Goal: Task Accomplishment & Management: Use online tool/utility

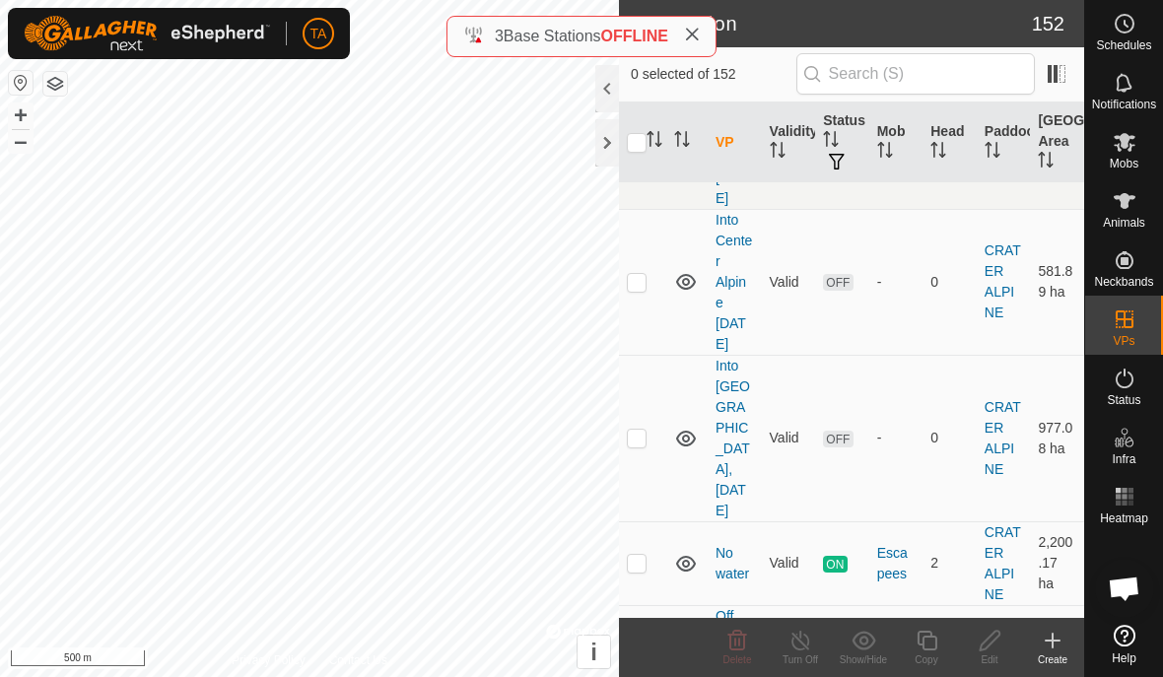
scroll to position [4768, 0]
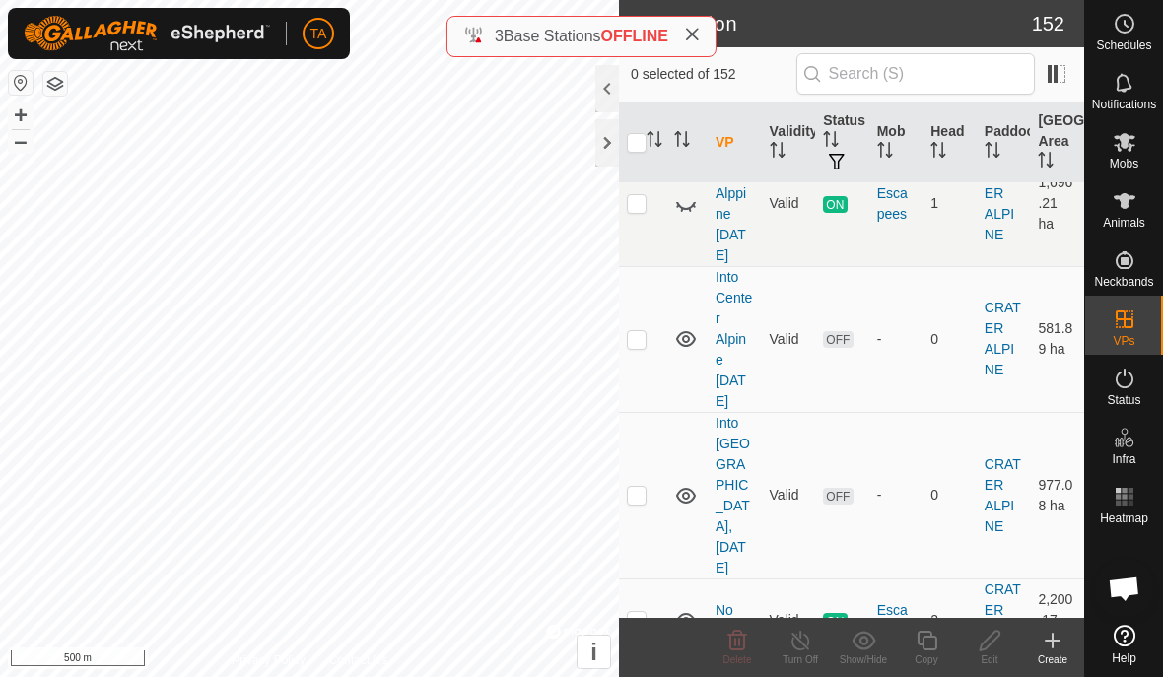
checkbox input "false"
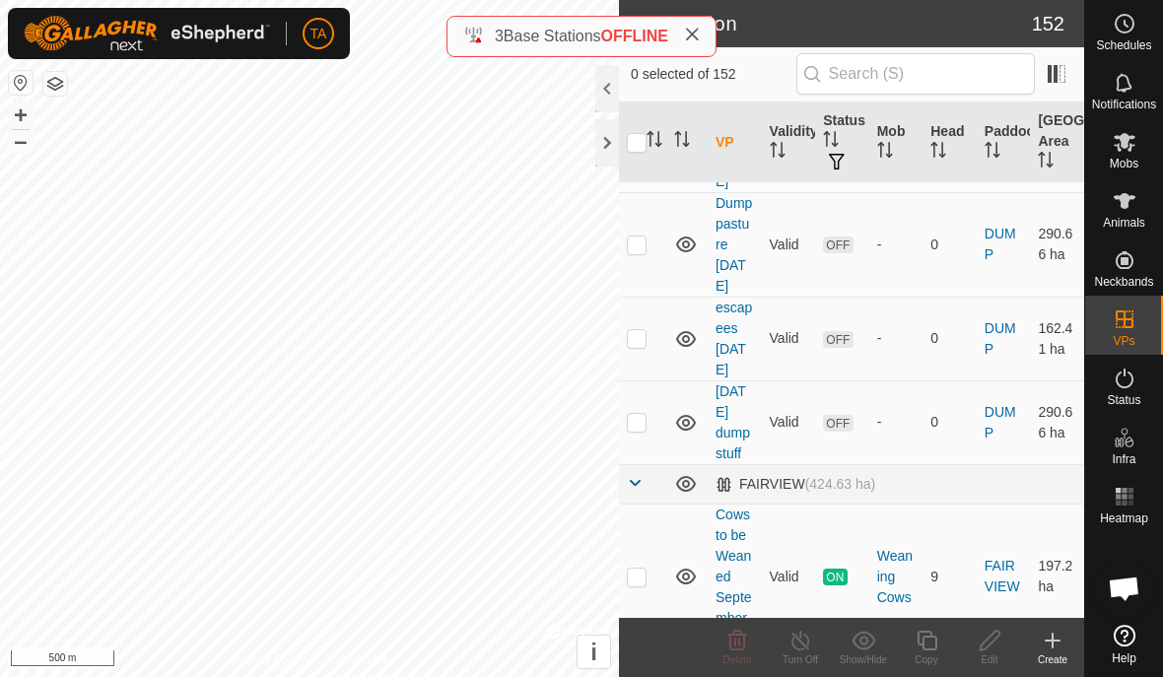
scroll to position [7991, 0]
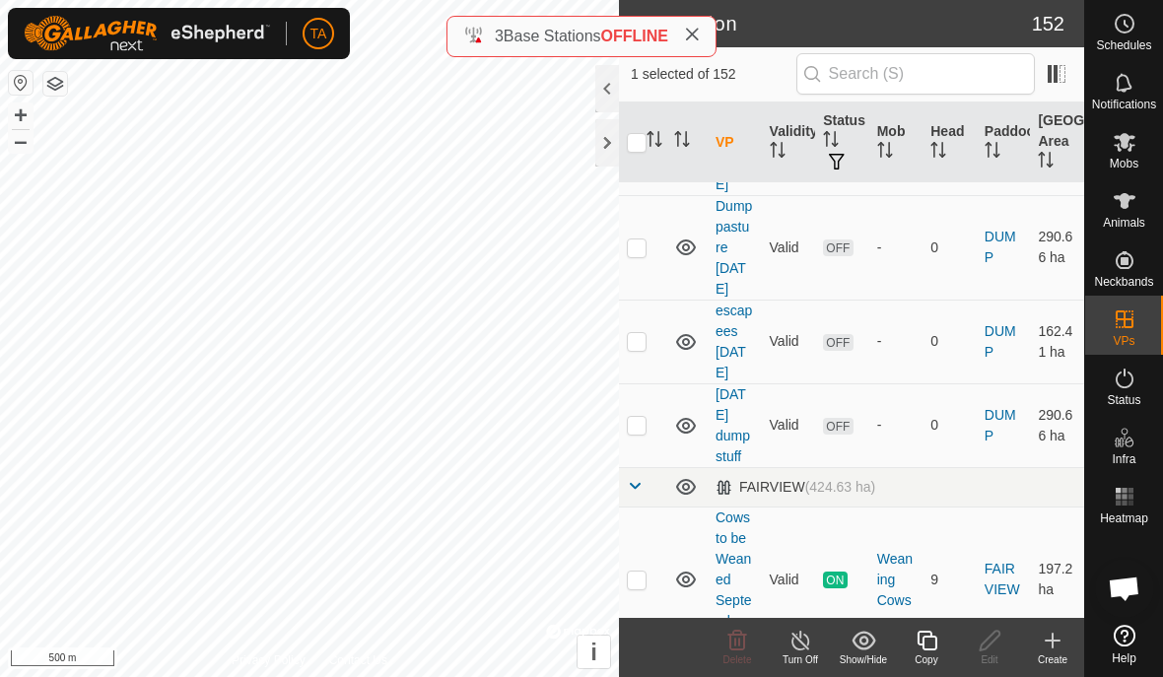
checkbox input "false"
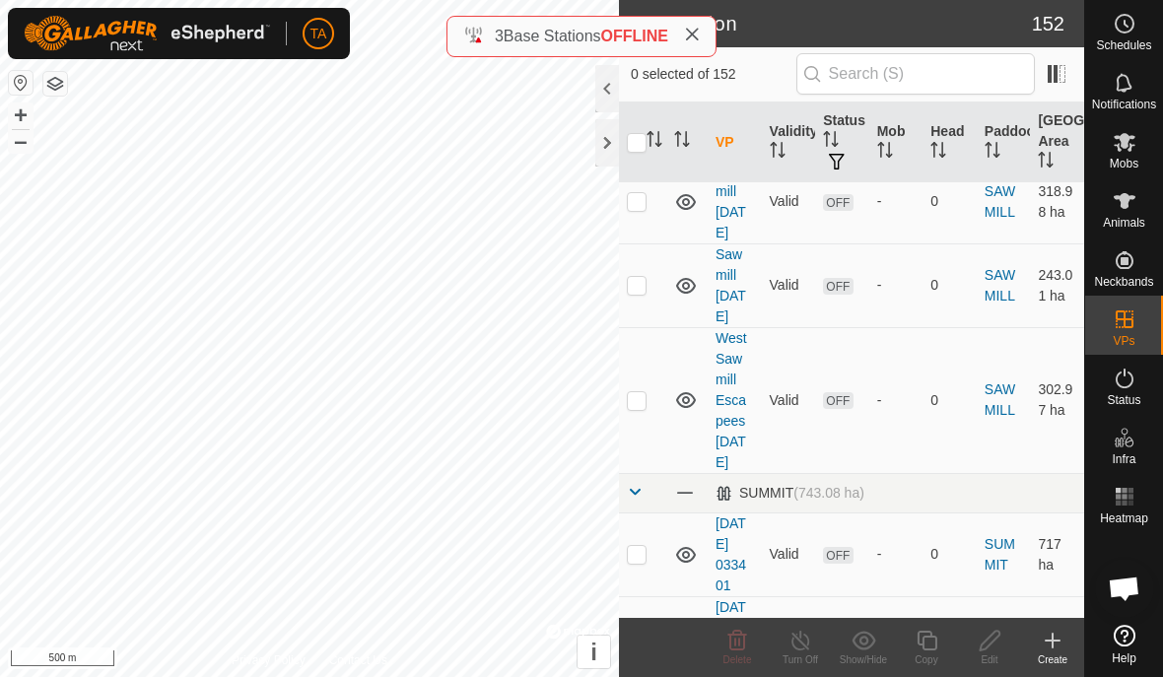
scroll to position [15700, 0]
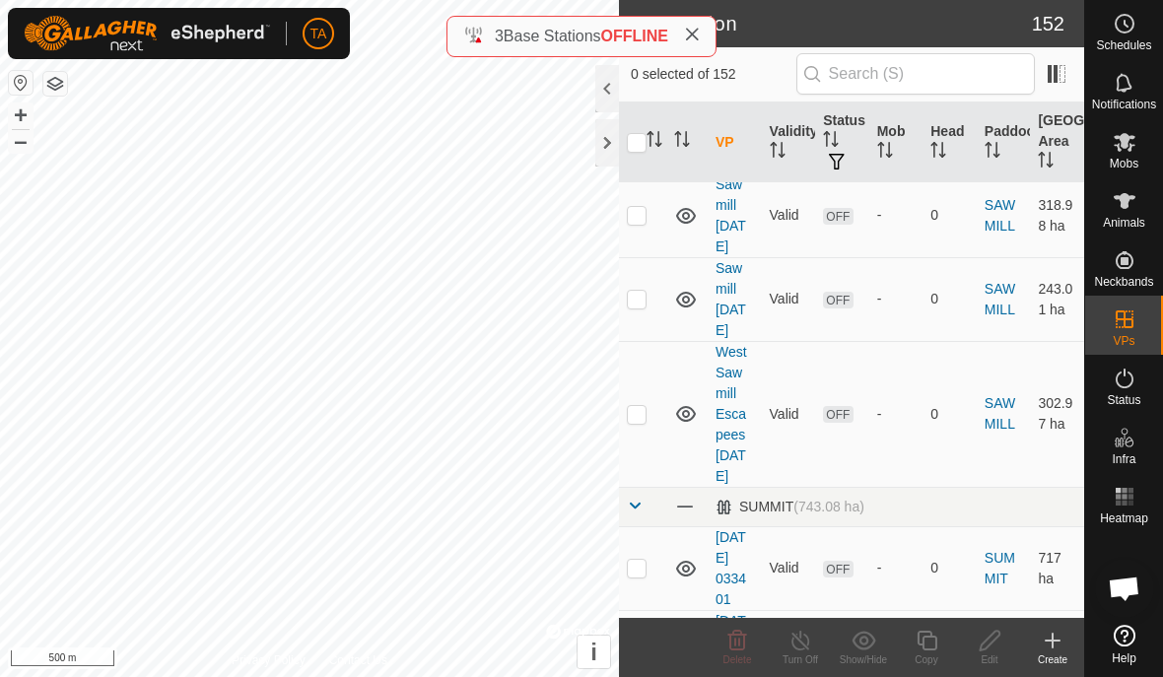
checkbox input "false"
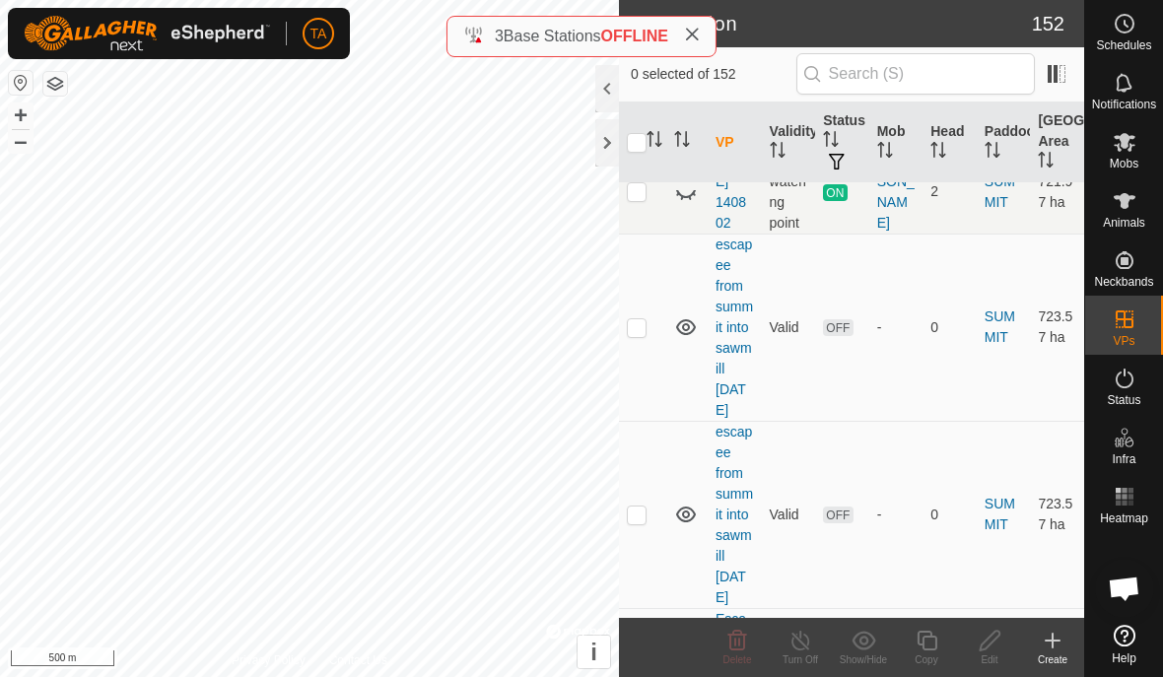
scroll to position [16245, 0]
checkbox input "false"
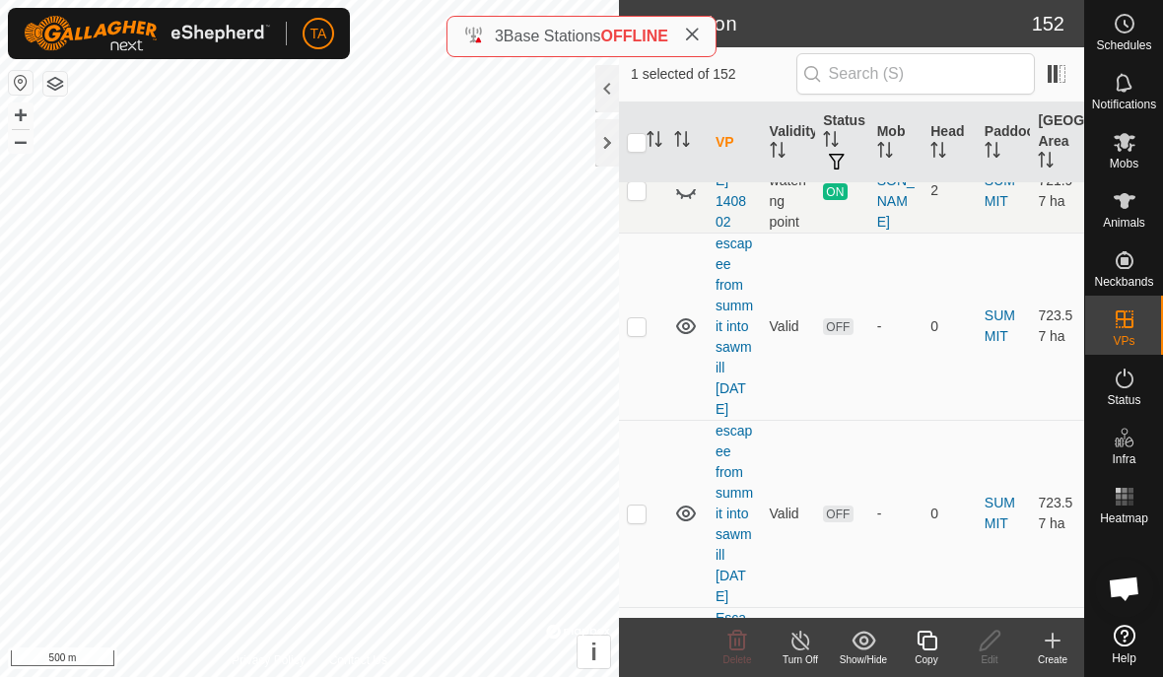
checkbox input "false"
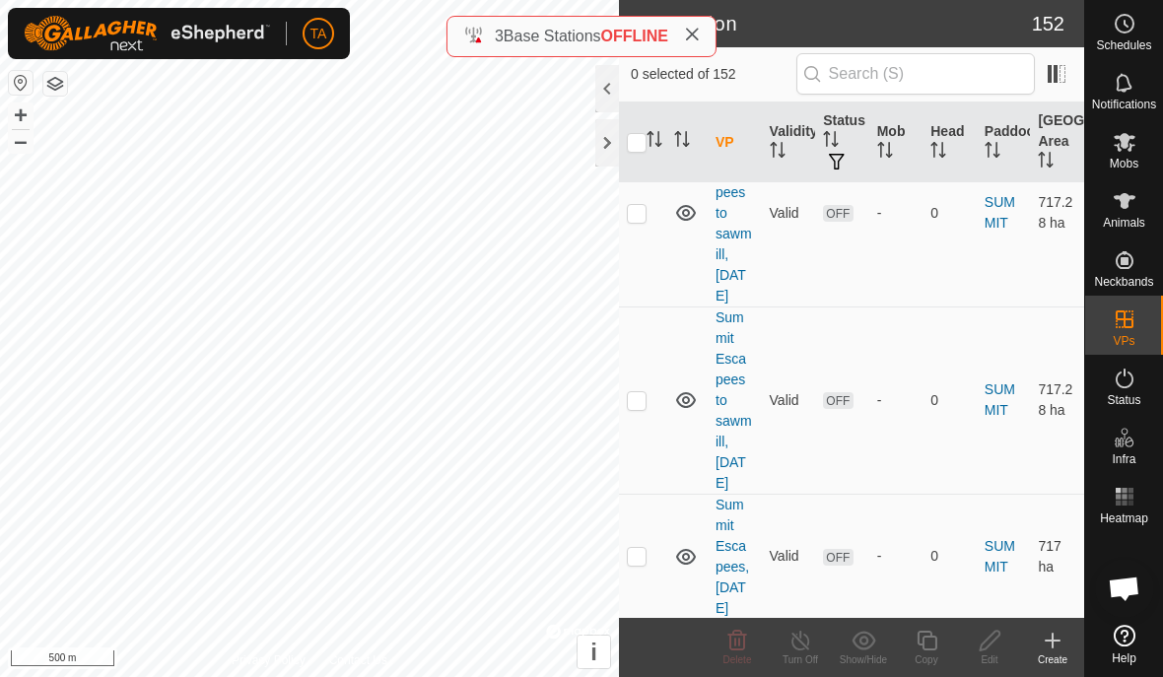
scroll to position [17931, 0]
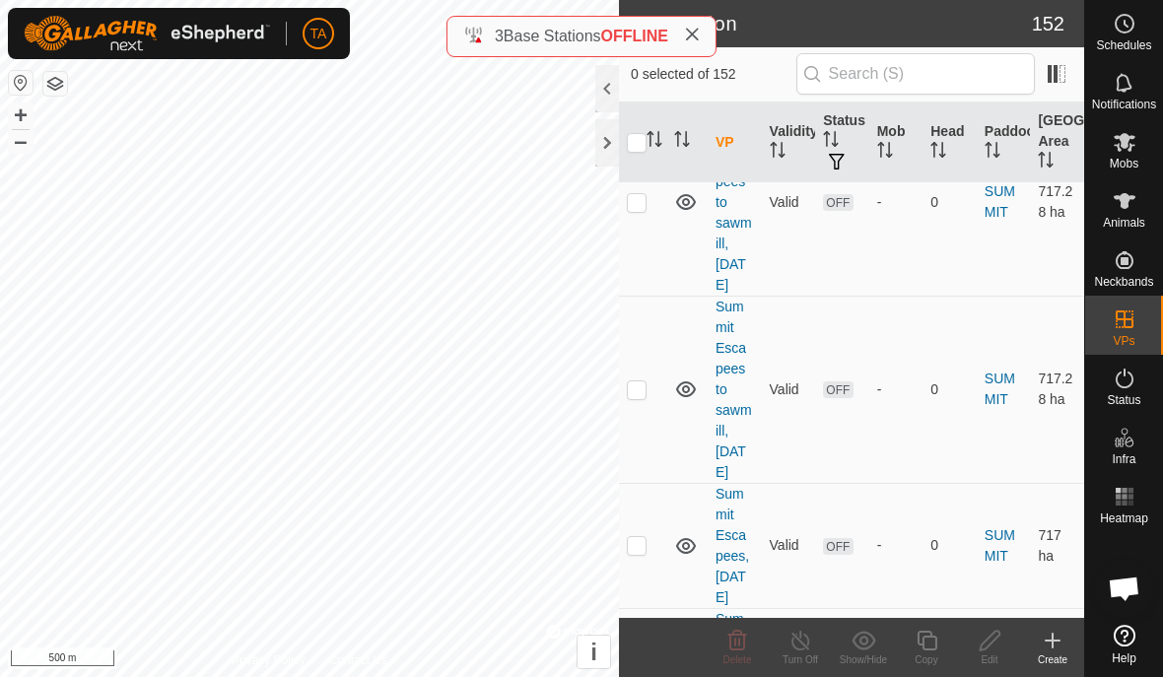
checkbox input "true"
click at [928, 639] on icon at bounding box center [927, 641] width 25 height 24
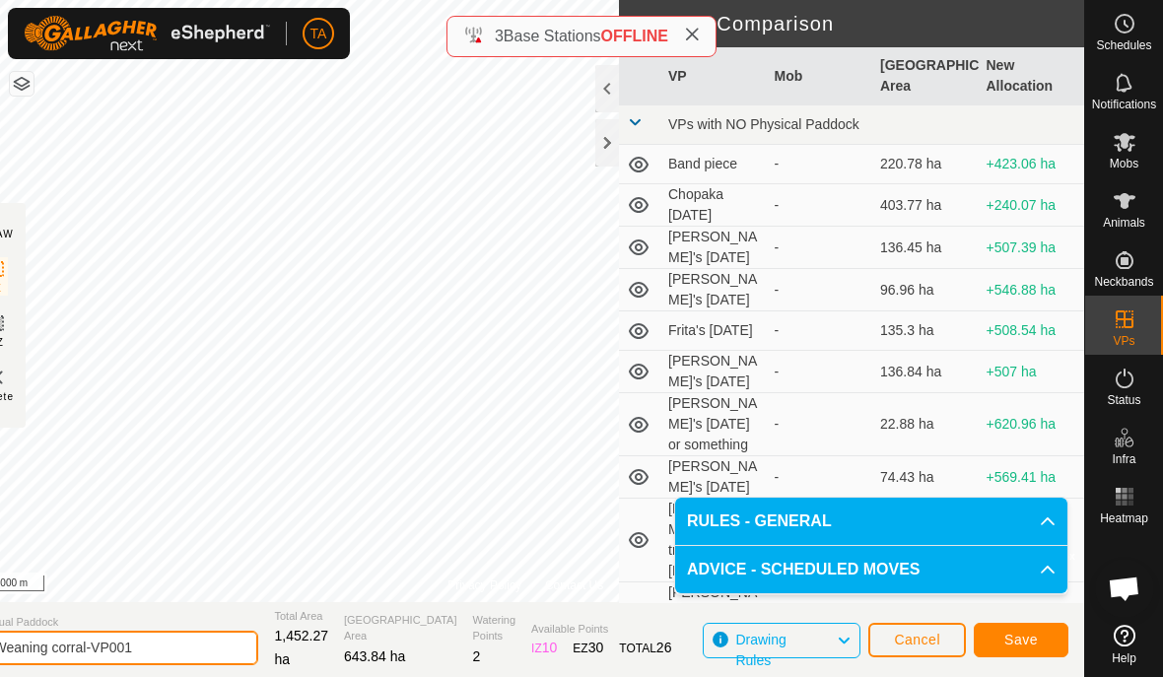
click at [181, 644] on input "Weaning corral-VP001" at bounding box center [120, 648] width 276 height 34
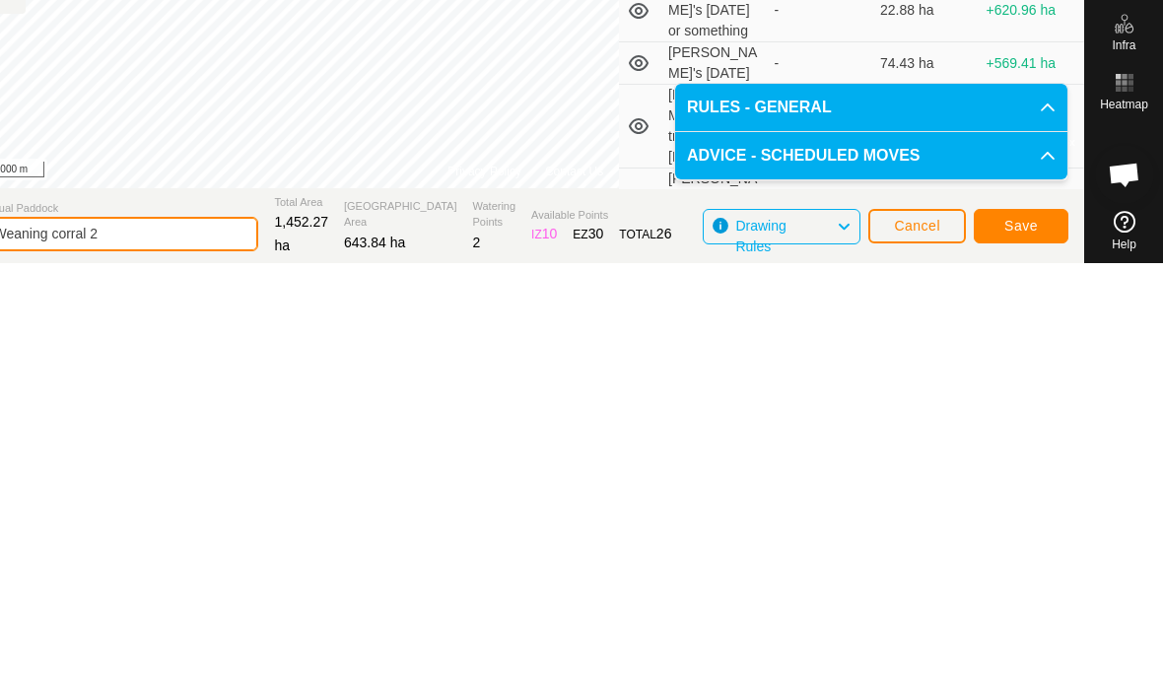
type input "Weaning corral 2"
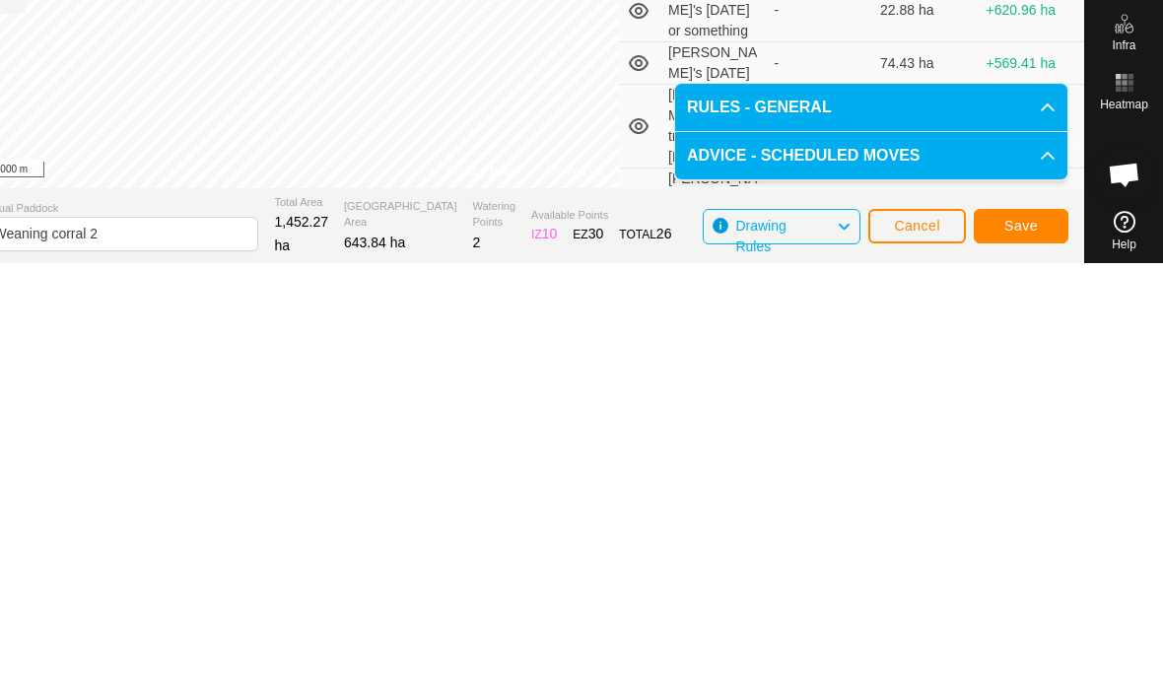
click at [1013, 632] on span "Save" at bounding box center [1021, 640] width 34 height 16
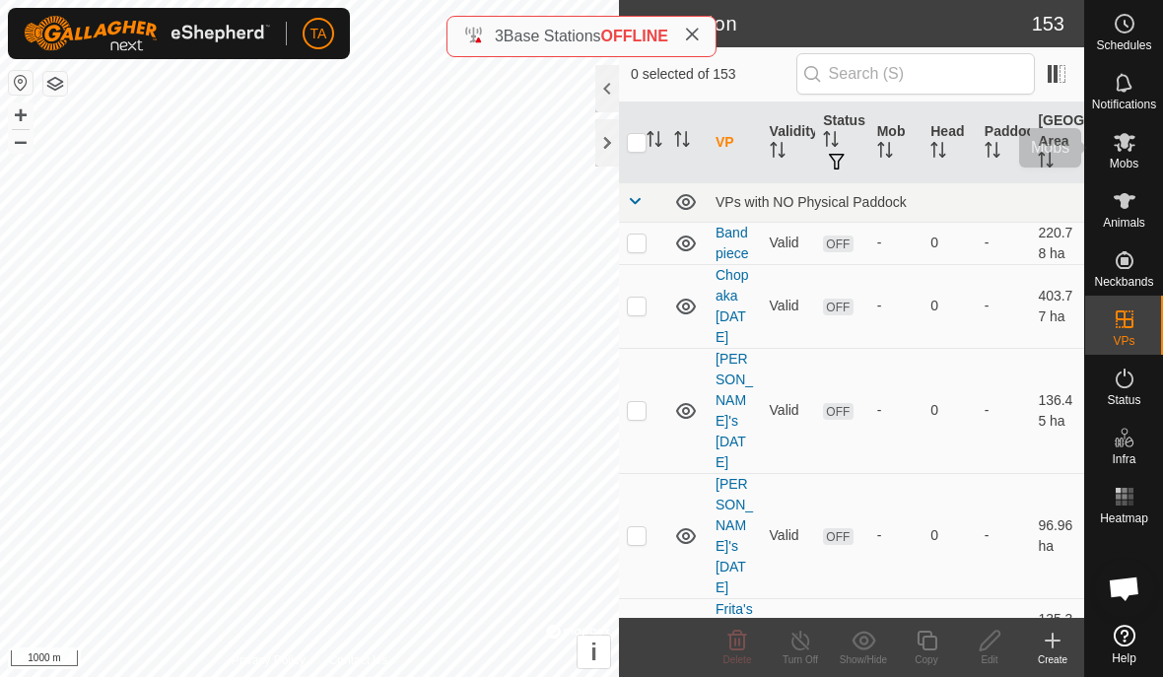
click at [1136, 158] on span "Mobs" at bounding box center [1124, 164] width 29 height 12
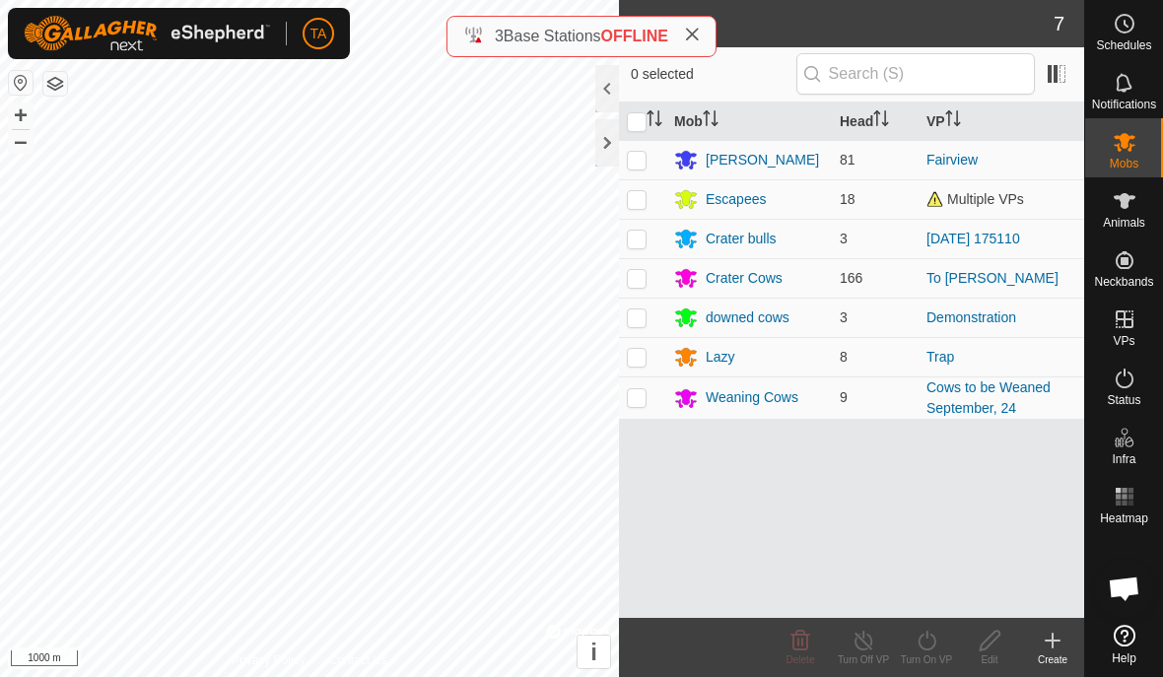
click at [793, 398] on div "Weaning Cows" at bounding box center [752, 397] width 93 height 21
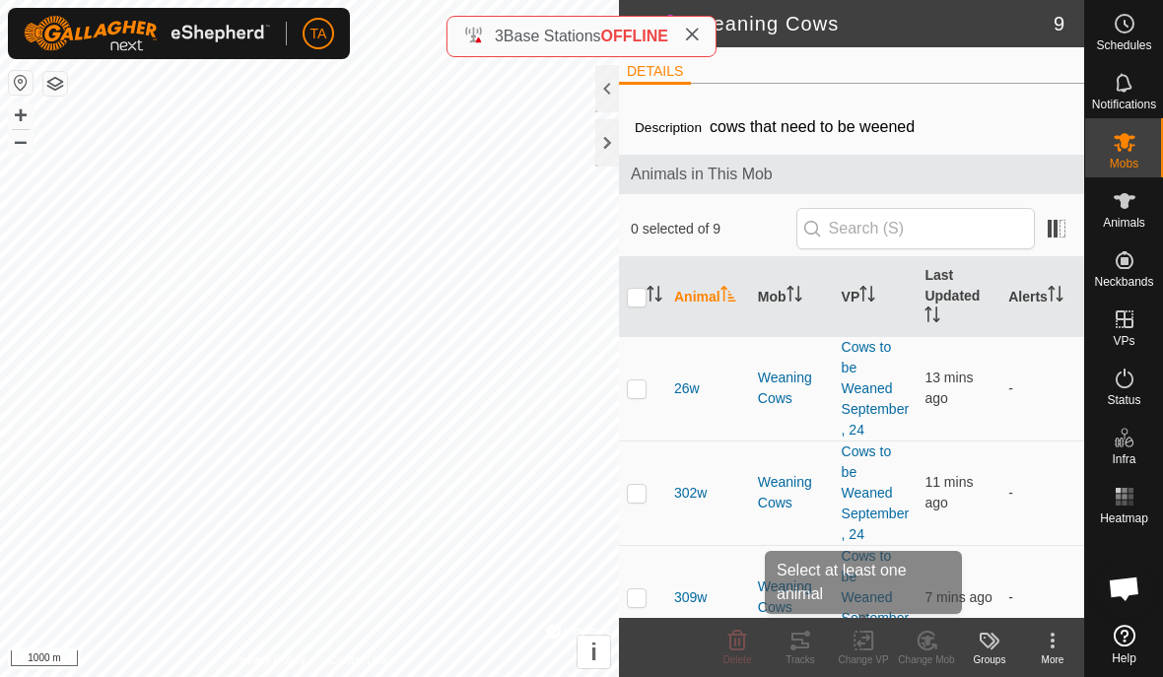
click at [866, 635] on icon at bounding box center [864, 640] width 14 height 13
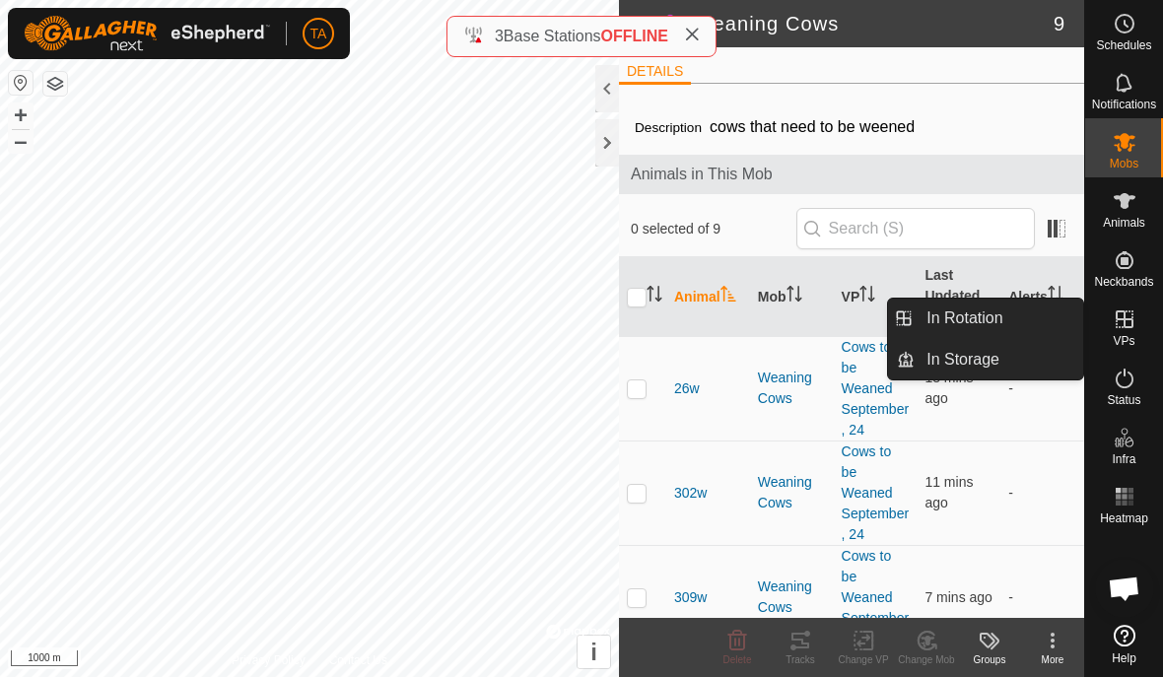
click at [1009, 326] on link "In Rotation" at bounding box center [999, 318] width 169 height 39
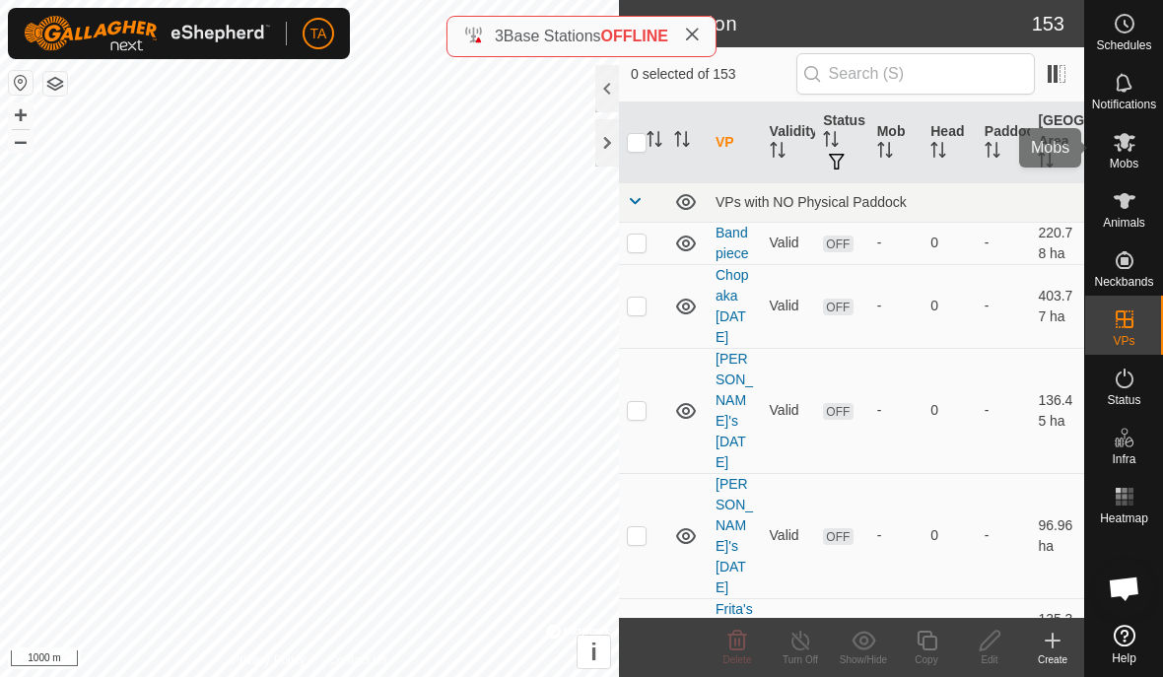
click at [1128, 158] on span "Mobs" at bounding box center [1124, 164] width 29 height 12
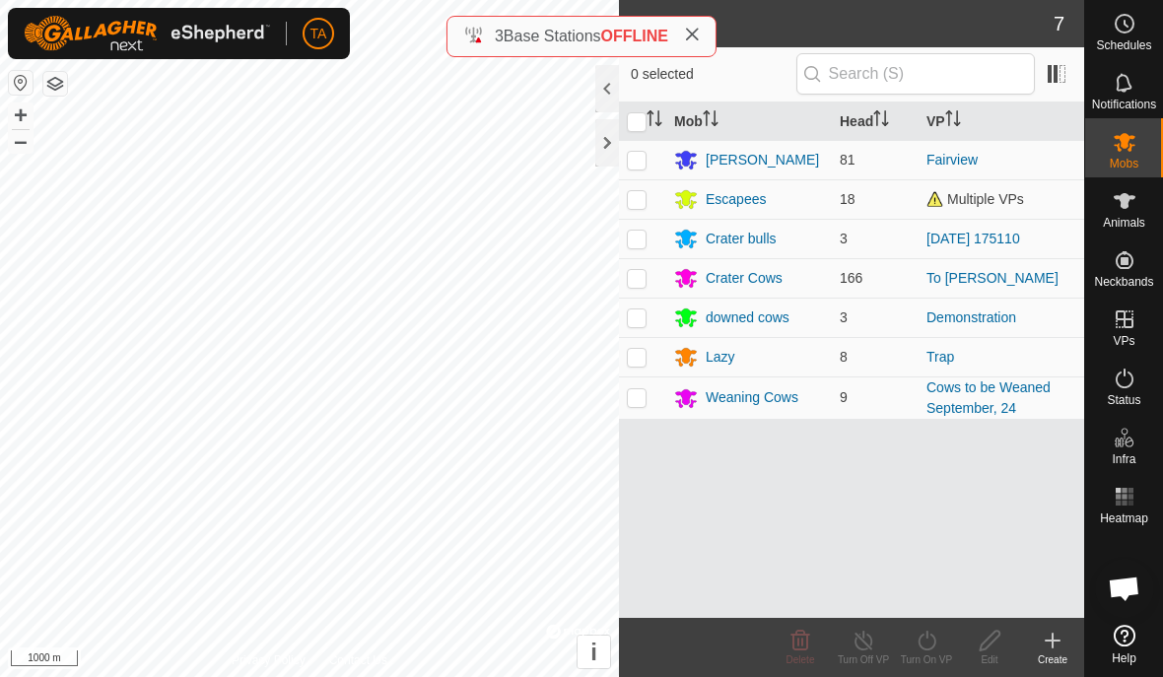
click at [644, 407] on td at bounding box center [642, 398] width 47 height 42
checkbox input "true"
click at [928, 638] on icon at bounding box center [927, 641] width 18 height 20
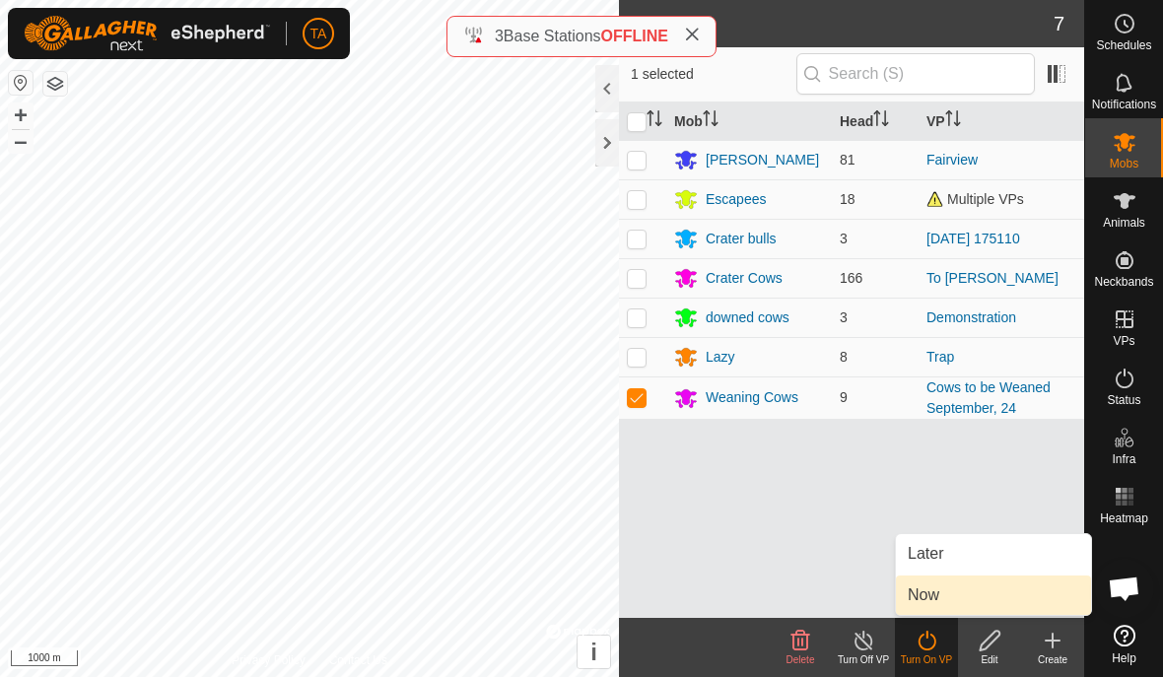
click at [951, 596] on link "Now" at bounding box center [993, 595] width 195 height 39
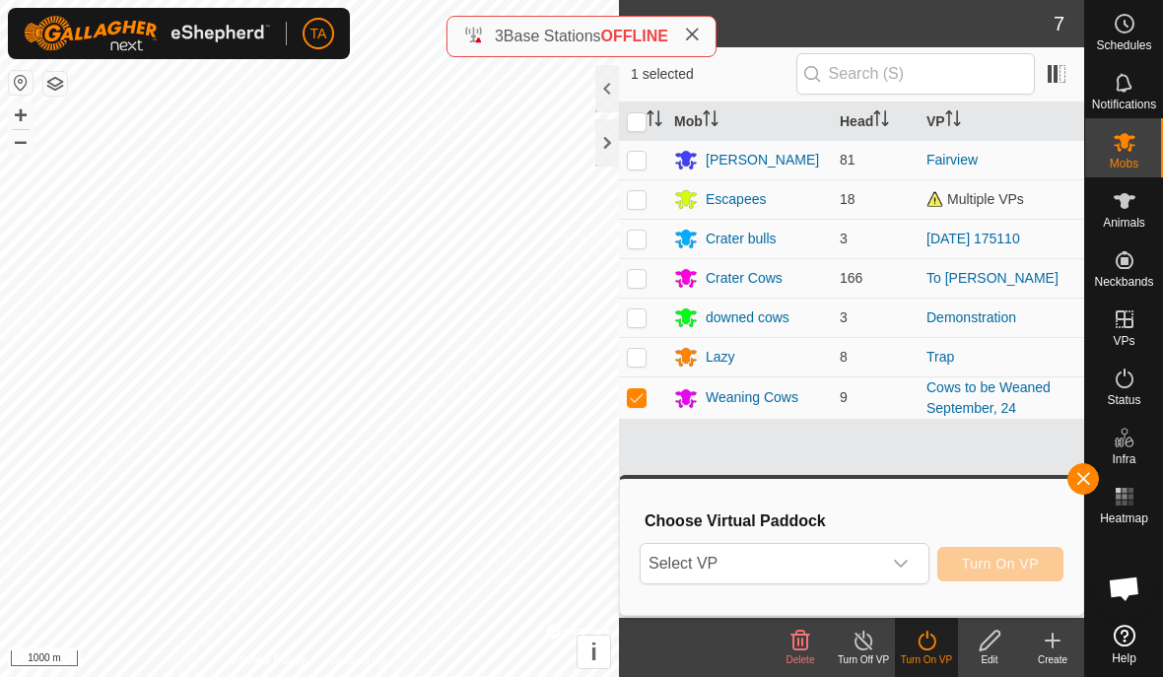
click at [851, 558] on span "Select VP" at bounding box center [761, 563] width 241 height 39
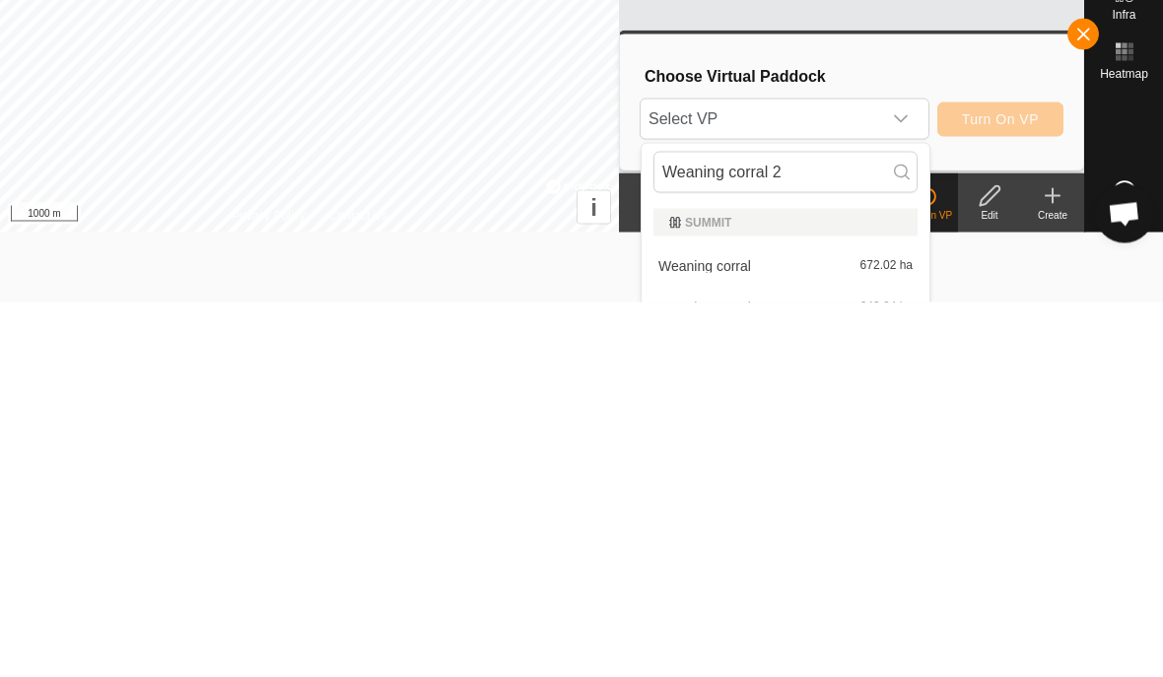
scroll to position [54, 0]
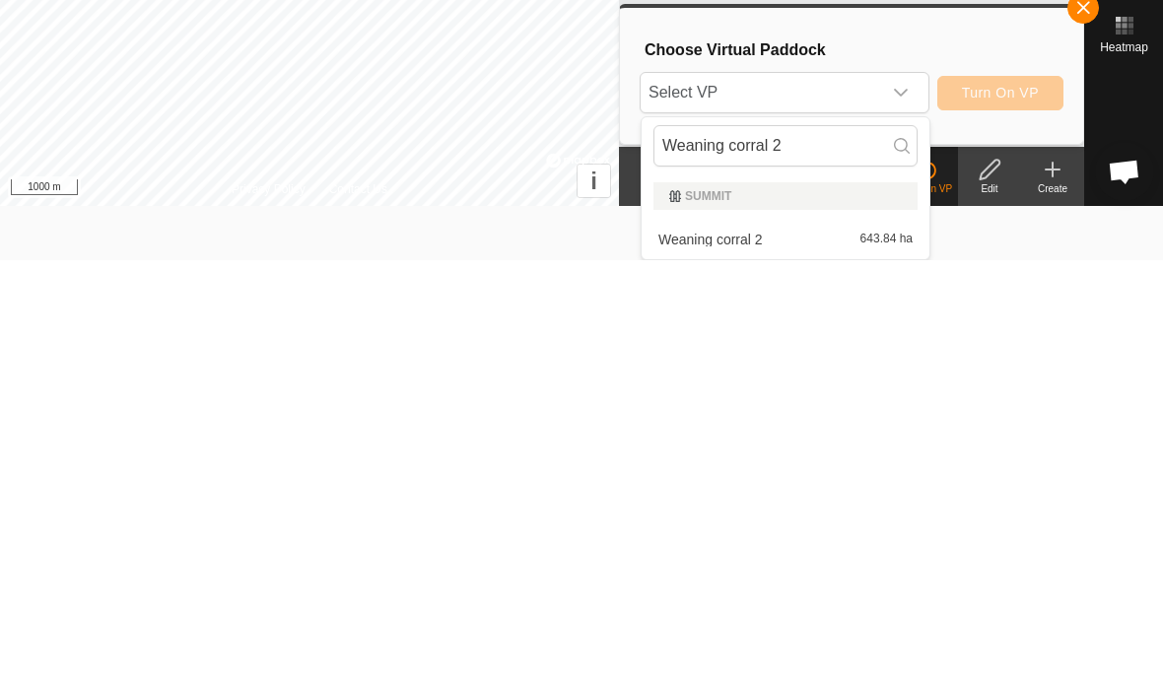
type input "Weaning corral 2"
click at [842, 645] on div "Weaning corral 2 643.84 ha" at bounding box center [786, 657] width 264 height 24
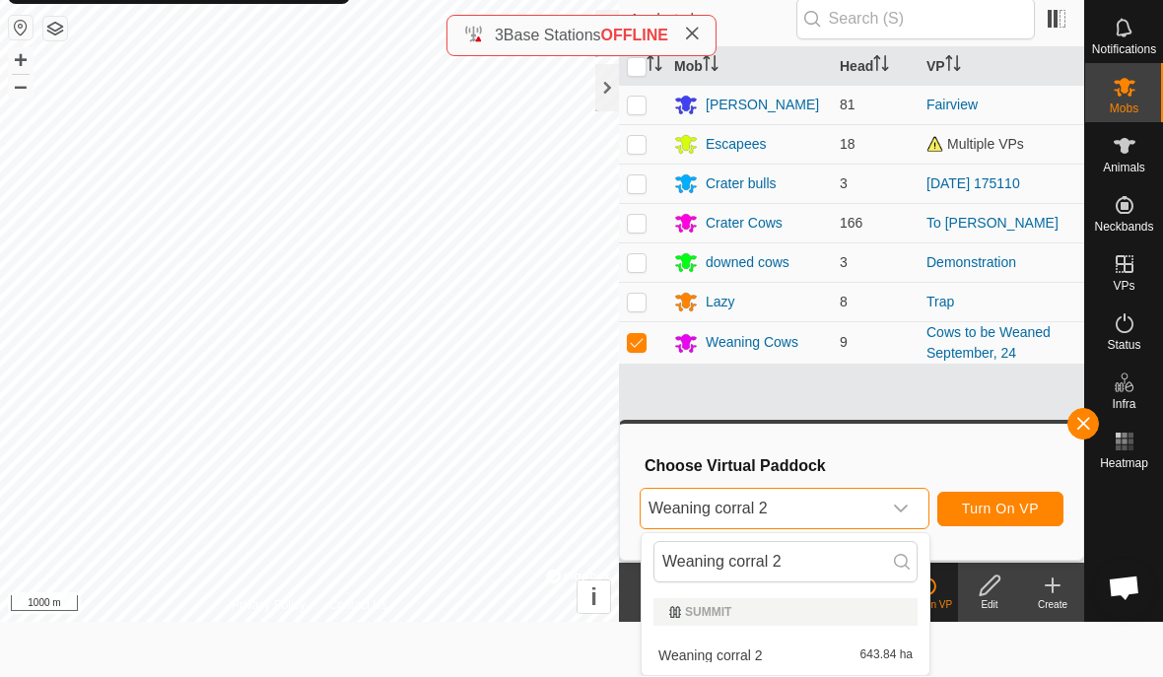
scroll to position [0, 0]
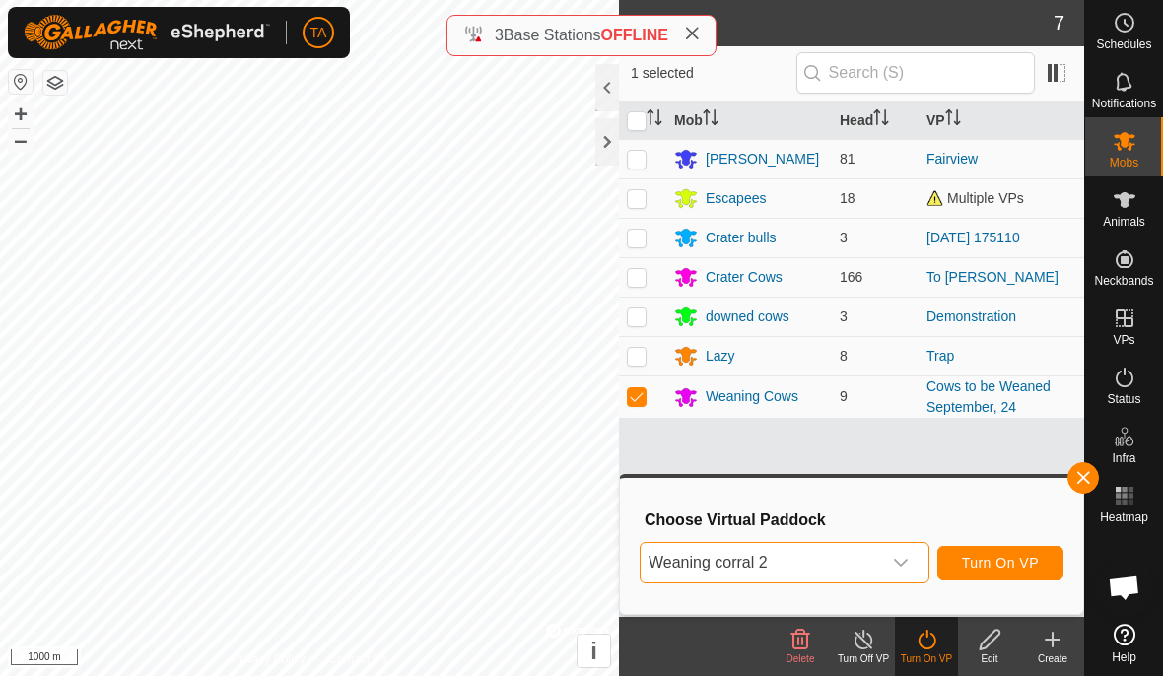
click at [1019, 563] on span "Turn On VP" at bounding box center [1000, 564] width 77 height 16
